Goal: Find specific page/section: Find specific page/section

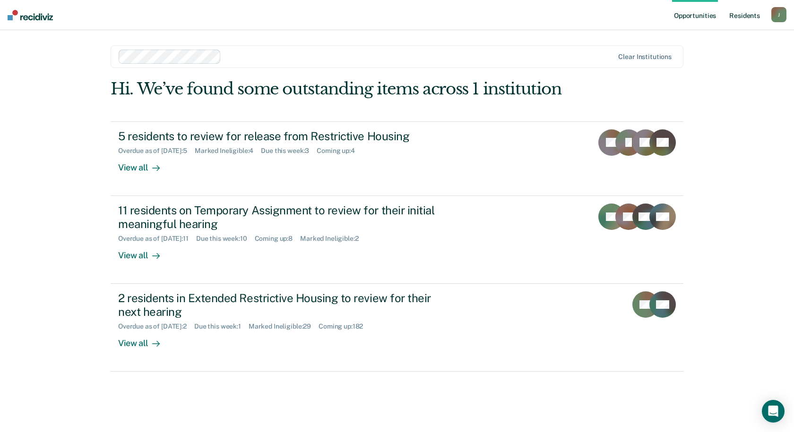
click at [744, 16] on link "Resident s" at bounding box center [744, 15] width 34 height 30
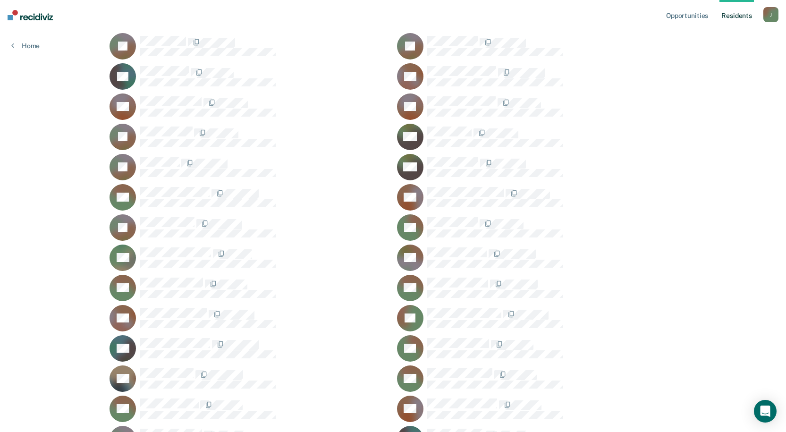
scroll to position [9495, 0]
